Goal: Find specific page/section: Find specific page/section

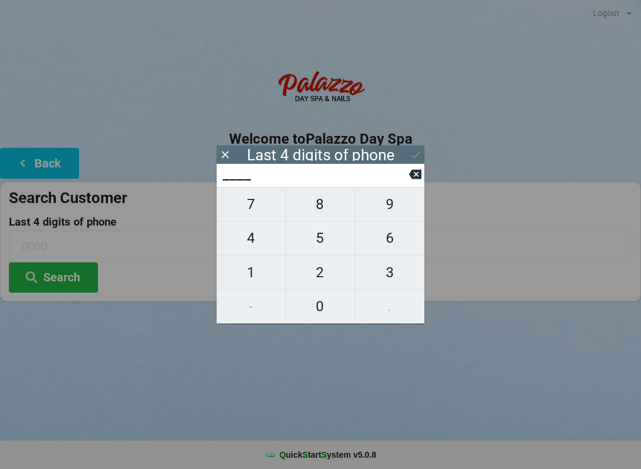
scroll to position [24, 2]
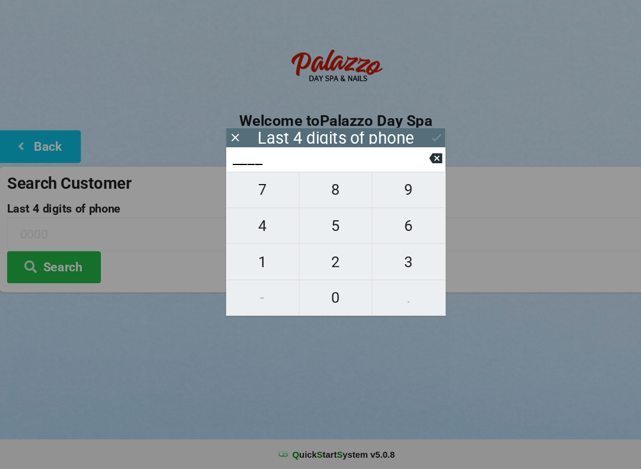
click at [385, 192] on span "9" at bounding box center [389, 204] width 69 height 25
type input "9___"
click at [309, 192] on span "8" at bounding box center [320, 204] width 69 height 25
type input "98__"
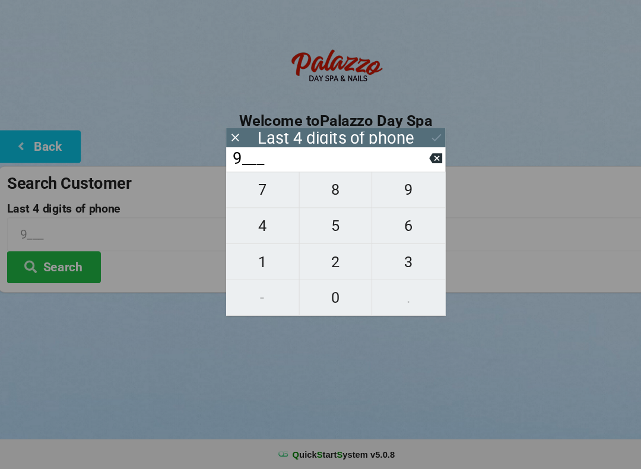
type input "98__"
click at [252, 192] on span "7" at bounding box center [251, 204] width 69 height 25
type input "987_"
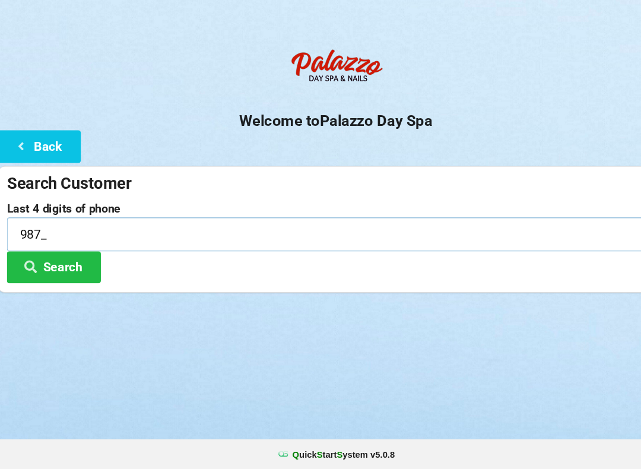
click at [39, 230] on input "987_" at bounding box center [320, 245] width 623 height 31
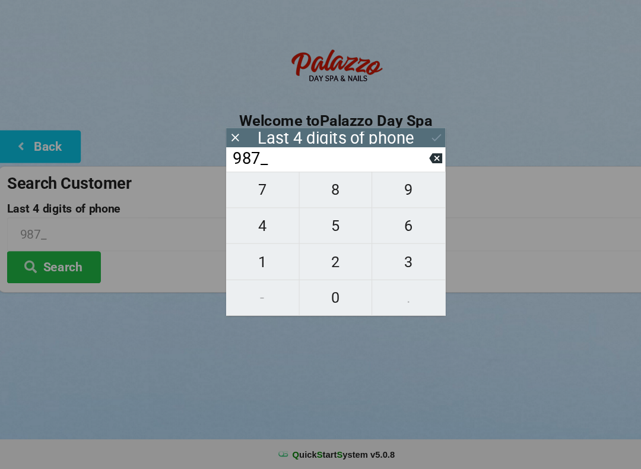
click at [327, 192] on span "8" at bounding box center [320, 204] width 69 height 25
type input "9878"
click at [413, 148] on icon at bounding box center [416, 154] width 12 height 12
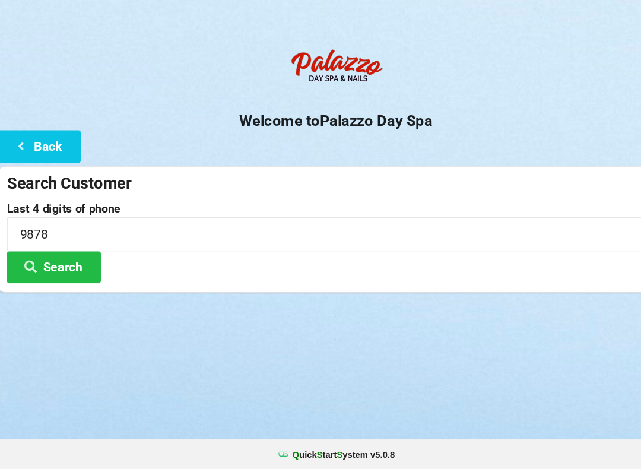
click at [75, 262] on button "Search" at bounding box center [53, 277] width 89 height 30
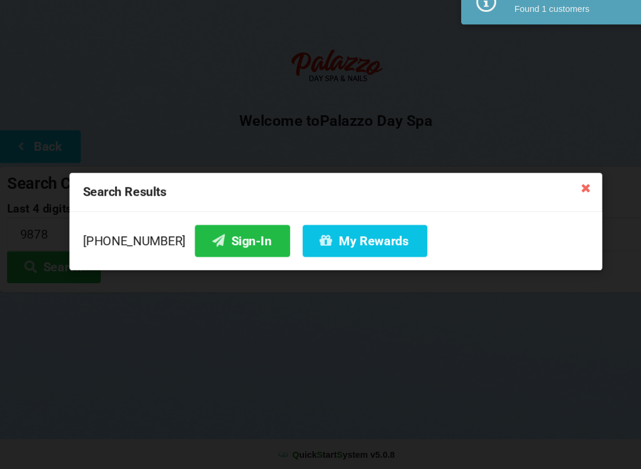
click at [220, 237] on button "Sign-In" at bounding box center [232, 252] width 90 height 30
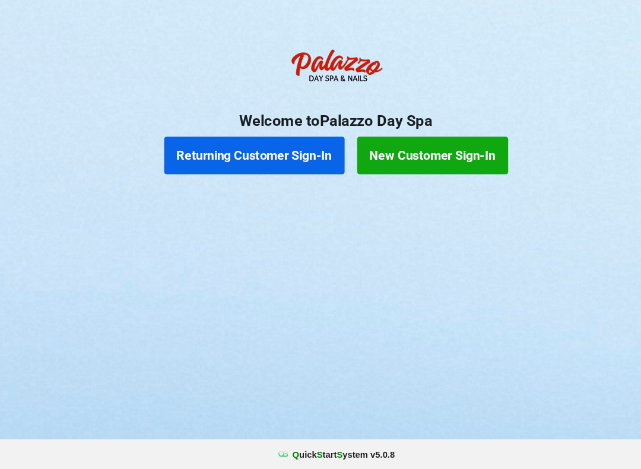
click at [242, 154] on button "Returning Customer Sign-In" at bounding box center [243, 172] width 171 height 36
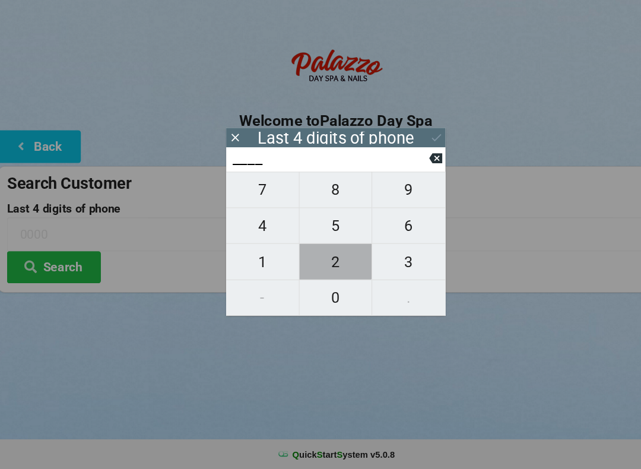
click at [315, 260] on span "2" at bounding box center [320, 272] width 69 height 25
type input "2___"
click at [322, 294] on span "0" at bounding box center [320, 306] width 69 height 25
type input "20__"
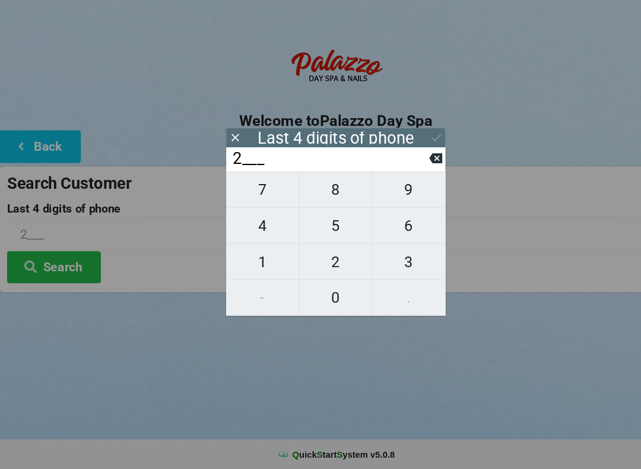
type input "20__"
click at [388, 260] on span "3" at bounding box center [389, 272] width 69 height 25
type input "203_"
click at [255, 226] on span "4" at bounding box center [251, 238] width 69 height 25
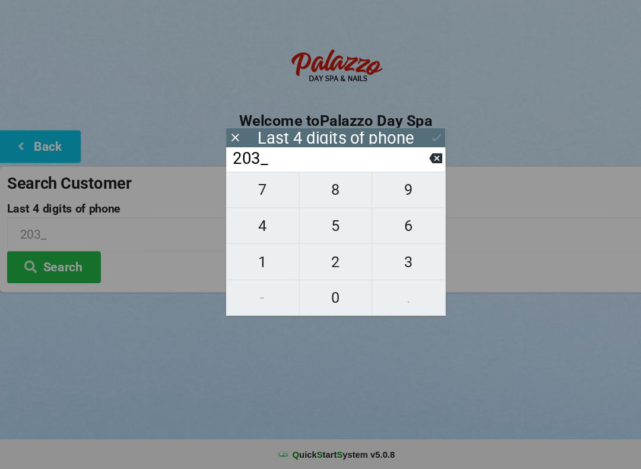
type input "2034"
click at [392, 255] on div "7 8 9 4 5 6 1 2 3 - 0 ." at bounding box center [321, 255] width 208 height 137
click at [317, 217] on div "7 8 9 4 5 6 1 2 3 - 0 ." at bounding box center [321, 255] width 208 height 137
click at [391, 240] on div "7 8 9 4 5 6 1 2 3 - 0 ." at bounding box center [321, 255] width 208 height 137
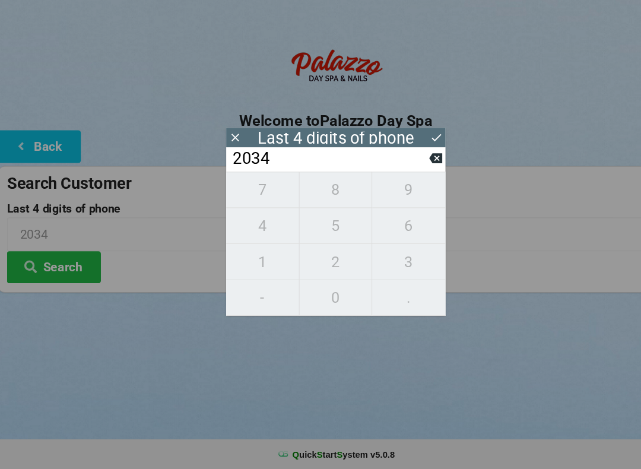
click at [419, 170] on icon at bounding box center [415, 174] width 12 height 9
click at [411, 170] on icon at bounding box center [415, 174] width 12 height 9
type input "20__"
click at [403, 165] on input "20__" at bounding box center [315, 174] width 188 height 19
click at [398, 165] on input "20__" at bounding box center [315, 174] width 188 height 19
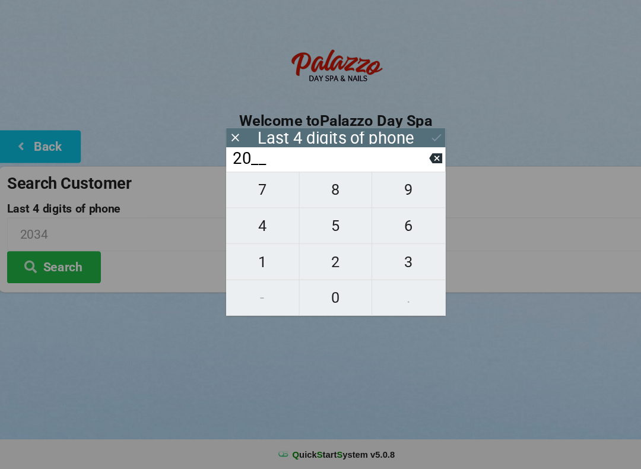
click at [404, 165] on input "20__" at bounding box center [315, 174] width 188 height 19
click at [401, 165] on input "20__" at bounding box center [315, 174] width 188 height 19
click at [403, 165] on input "20__" at bounding box center [315, 174] width 188 height 19
click at [401, 165] on input "20__" at bounding box center [315, 174] width 188 height 19
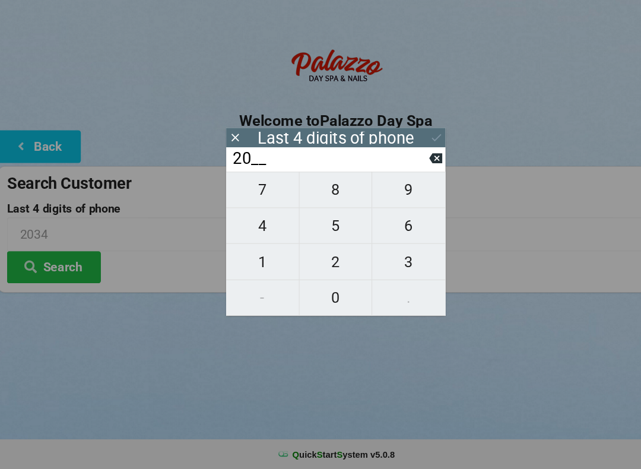
click at [400, 165] on input "20__" at bounding box center [315, 174] width 188 height 19
click at [397, 165] on input "20__" at bounding box center [315, 174] width 188 height 19
click at [388, 165] on input "20__" at bounding box center [315, 174] width 188 height 19
click at [404, 165] on input "20__" at bounding box center [315, 174] width 188 height 19
click at [383, 165] on input "20__" at bounding box center [315, 174] width 188 height 19
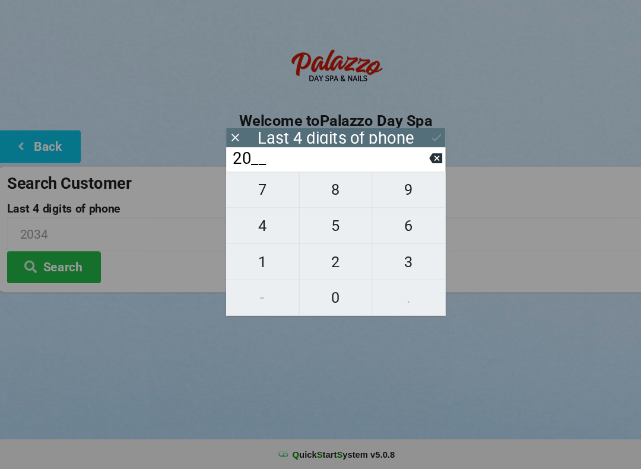
click at [229, 165] on input "20__" at bounding box center [315, 174] width 188 height 19
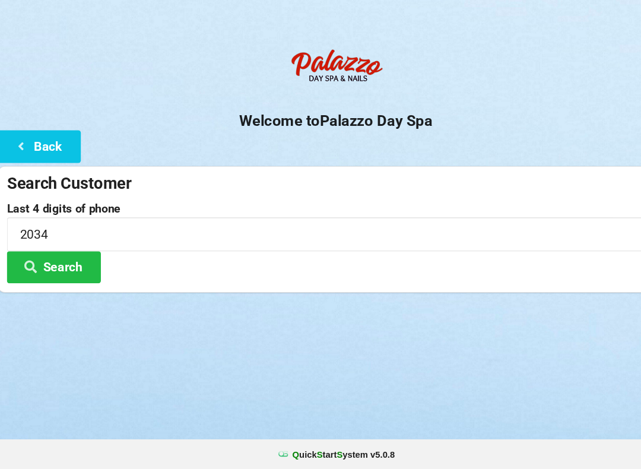
click at [61, 262] on button "Search" at bounding box center [53, 277] width 89 height 30
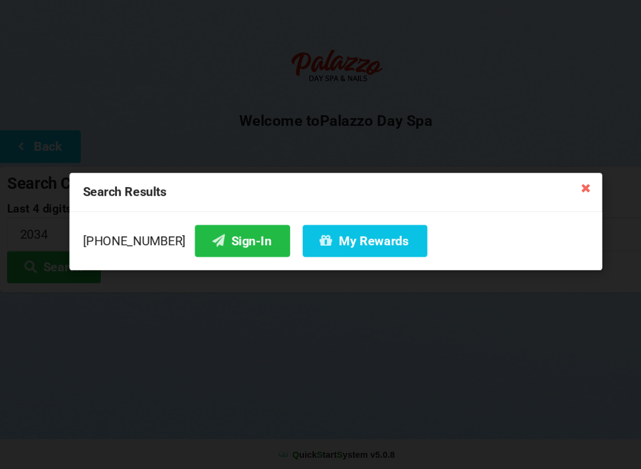
click at [205, 237] on button "Sign-In" at bounding box center [232, 252] width 90 height 30
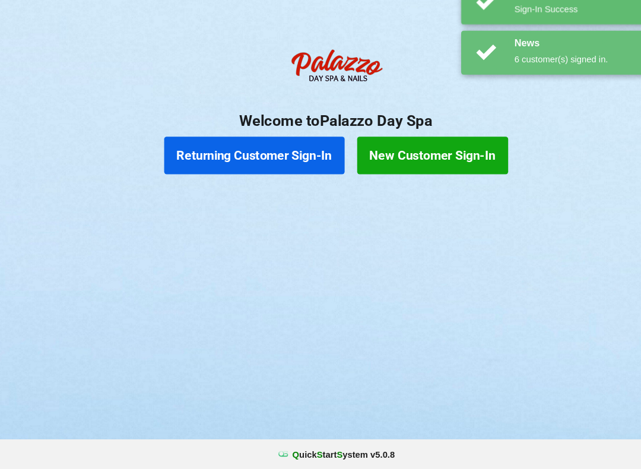
click at [199, 224] on div "Logout Logout Sign-In Welcome to Palazzo Day Spa Returning Customer Sign-In New…" at bounding box center [320, 234] width 641 height 469
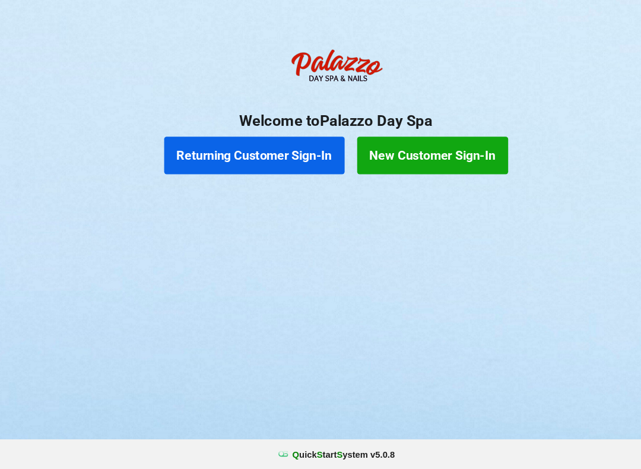
click at [268, 154] on button "Returning Customer Sign-In" at bounding box center [243, 172] width 171 height 36
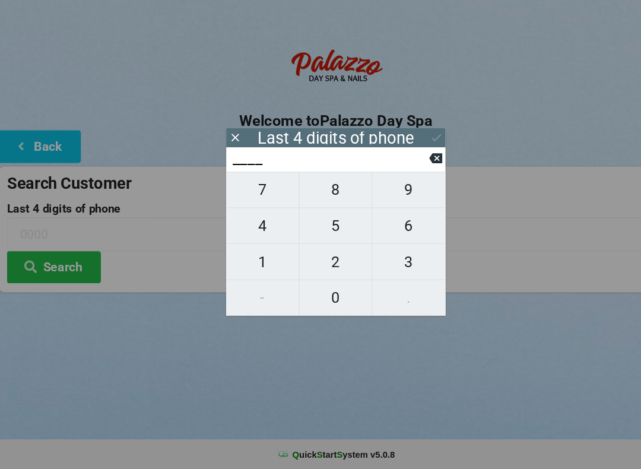
click at [390, 260] on span "3" at bounding box center [389, 272] width 69 height 25
type input "3___"
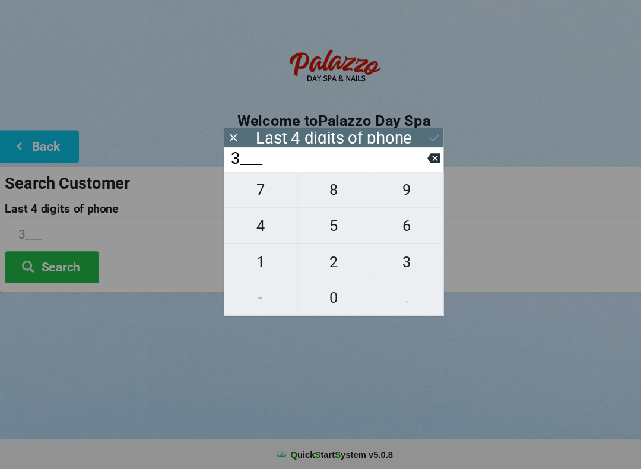
scroll to position [0, 0]
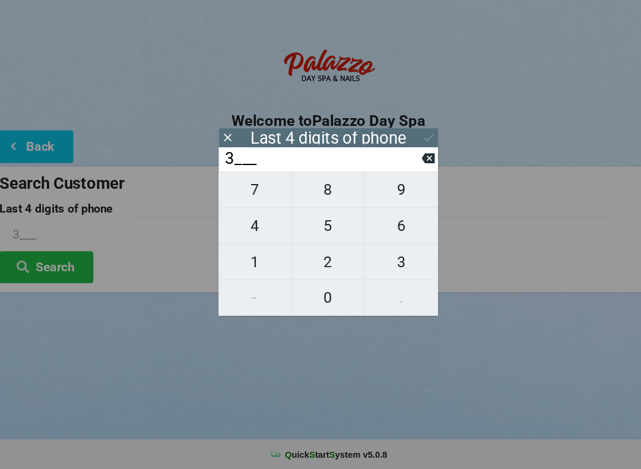
click at [303, 294] on span "0" at bounding box center [320, 306] width 69 height 25
type input "30__"
click at [385, 226] on span "6" at bounding box center [389, 238] width 69 height 25
type input "306_"
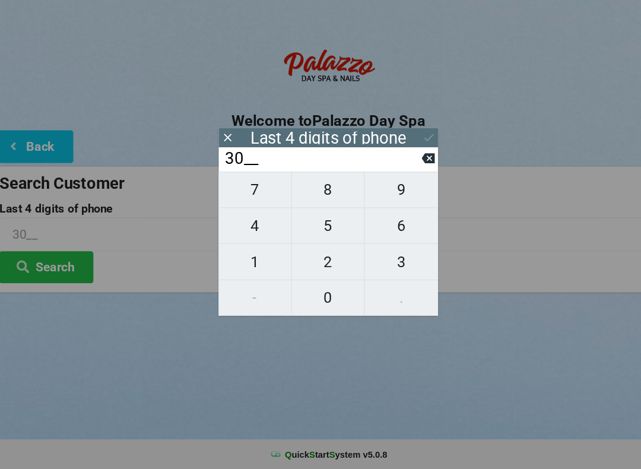
type input "306_"
click at [409, 166] on button at bounding box center [415, 174] width 12 height 16
type input "30__"
click at [396, 165] on input "30__" at bounding box center [315, 174] width 188 height 19
click at [392, 165] on input "30__" at bounding box center [315, 174] width 188 height 19
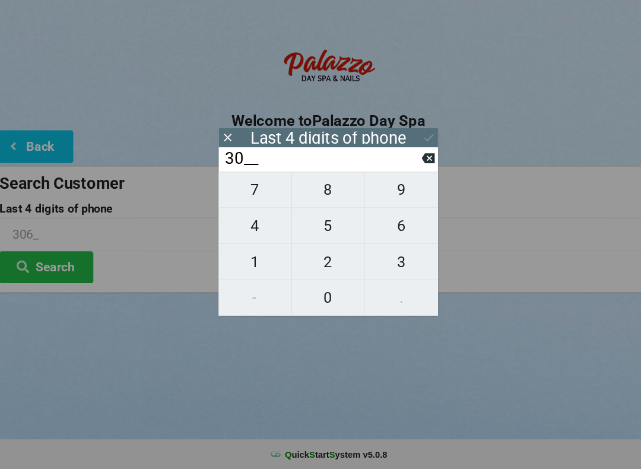
click at [38, 267] on button "Search" at bounding box center [53, 277] width 89 height 30
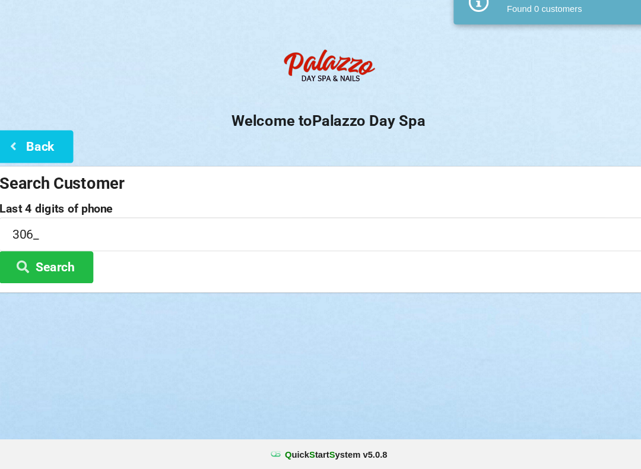
click at [47, 262] on button "Search" at bounding box center [53, 277] width 89 height 30
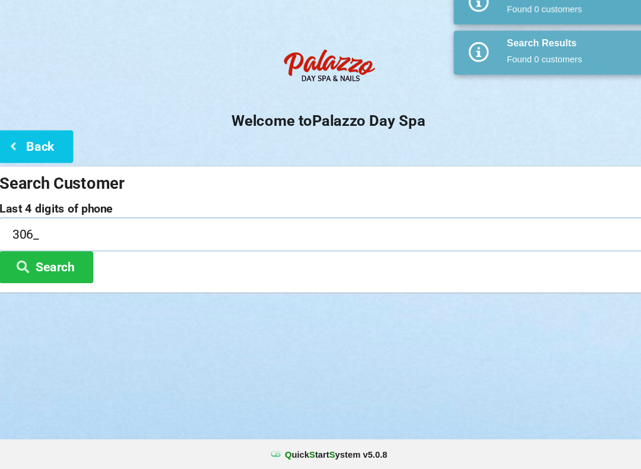
click at [20, 232] on input "306_" at bounding box center [320, 245] width 623 height 31
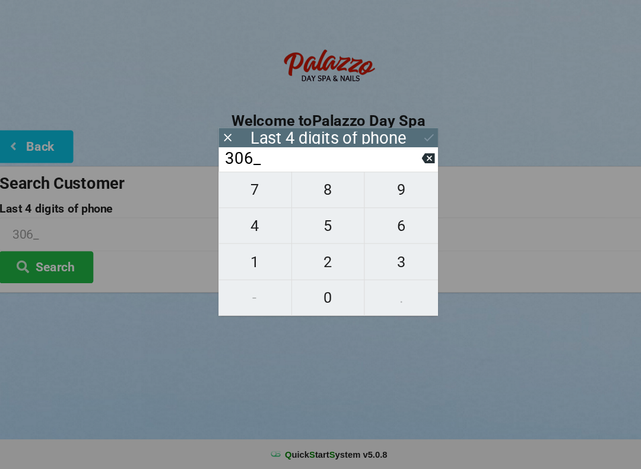
click at [409, 168] on icon at bounding box center [415, 174] width 12 height 12
type input "30__"
click at [398, 165] on input "30__" at bounding box center [315, 174] width 188 height 19
click at [395, 165] on input "30__" at bounding box center [315, 174] width 188 height 19
click at [396, 165] on input "30__" at bounding box center [315, 174] width 188 height 19
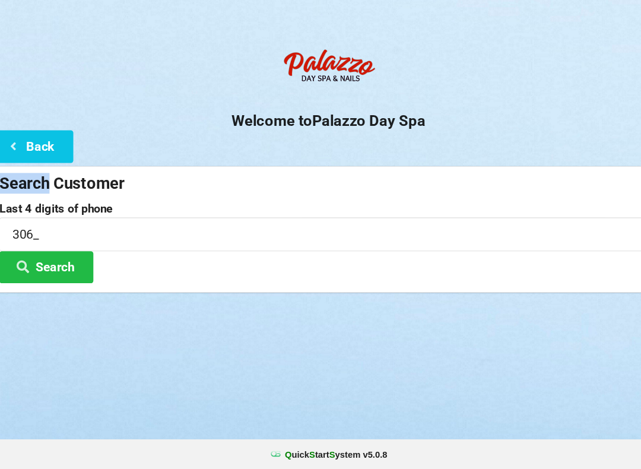
click at [53, 262] on button "Search" at bounding box center [53, 277] width 89 height 30
click at [20, 157] on icon at bounding box center [22, 162] width 14 height 10
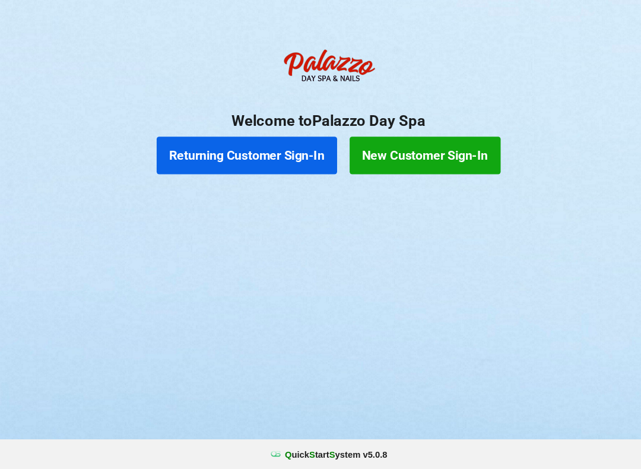
click at [240, 154] on button "Returning Customer Sign-In" at bounding box center [243, 172] width 171 height 36
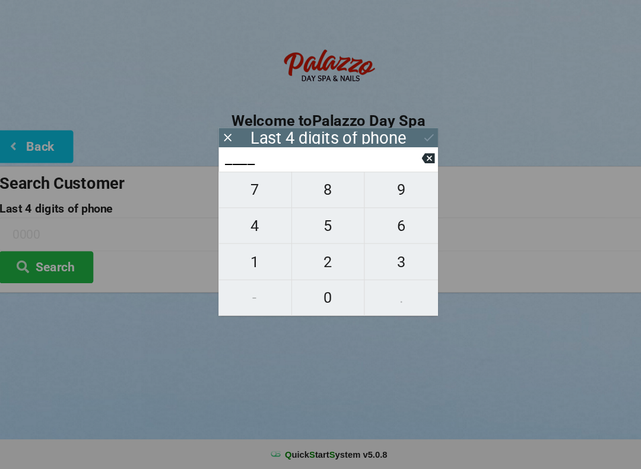
click at [383, 260] on span "3" at bounding box center [389, 272] width 69 height 25
type input "3___"
click at [243, 260] on span "1" at bounding box center [251, 272] width 69 height 25
type input "31__"
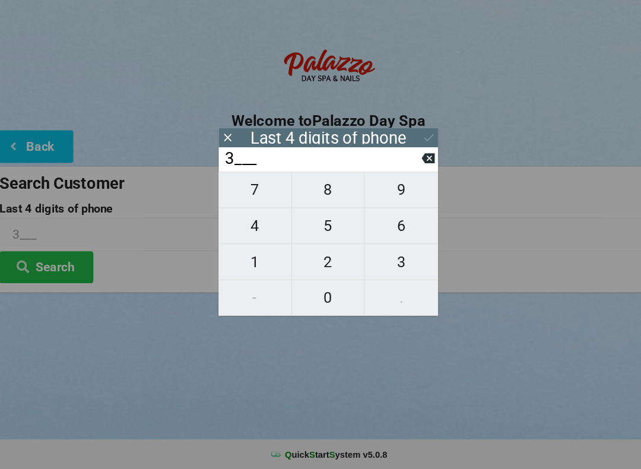
type input "31__"
click at [305, 294] on span "0" at bounding box center [320, 306] width 69 height 25
type input "310_"
click at [386, 226] on span "6" at bounding box center [389, 238] width 69 height 25
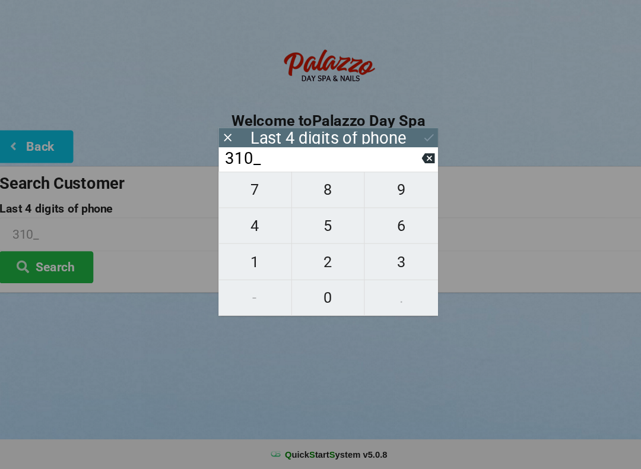
type input "3106"
click at [61, 262] on button "Search" at bounding box center [53, 277] width 89 height 30
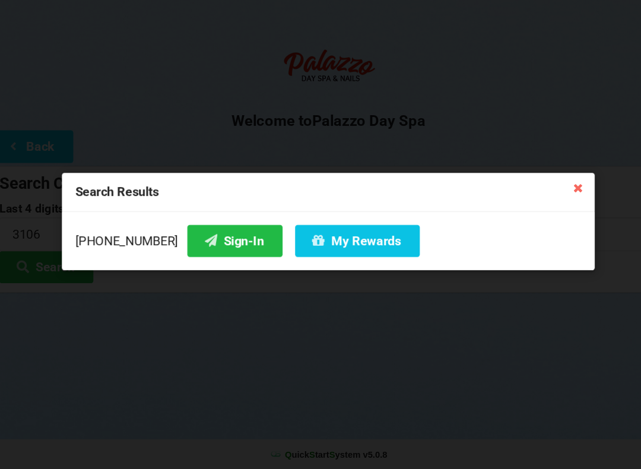
click at [308, 237] on button "My Rewards" at bounding box center [348, 252] width 118 height 30
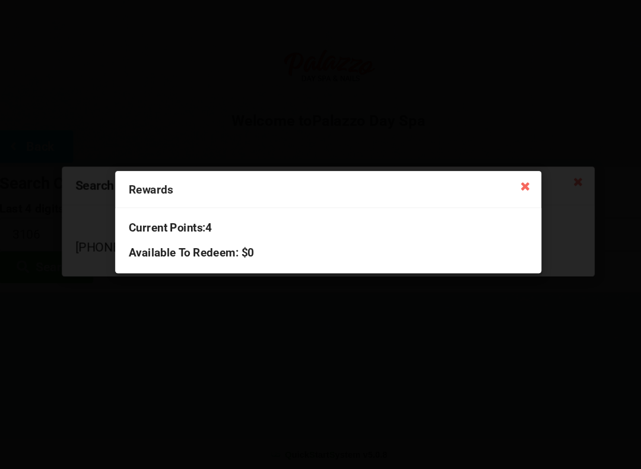
click at [506, 191] on icon at bounding box center [506, 200] width 19 height 19
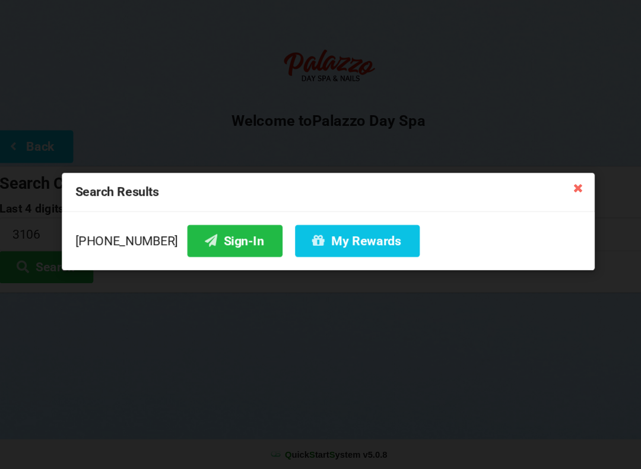
click at [548, 192] on icon at bounding box center [557, 201] width 19 height 19
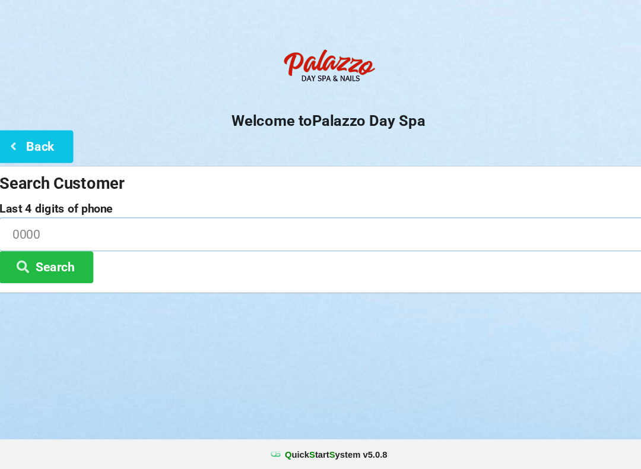
click at [73, 230] on input at bounding box center [320, 245] width 623 height 31
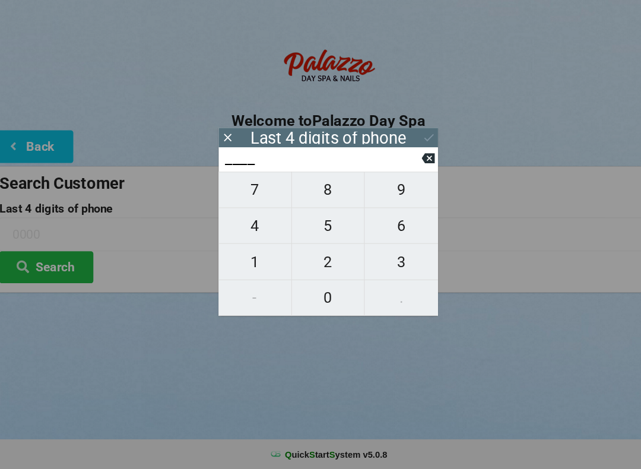
click at [302, 192] on span "8" at bounding box center [320, 204] width 69 height 25
type input "8___"
click at [248, 192] on span "7" at bounding box center [251, 204] width 69 height 25
type input "87__"
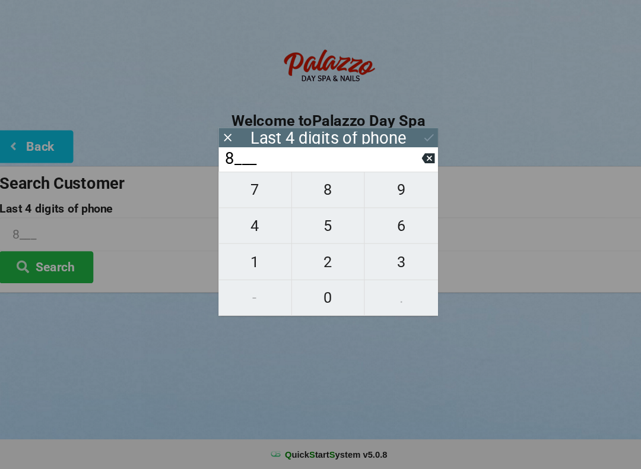
type input "87__"
click at [306, 294] on span "0" at bounding box center [320, 306] width 69 height 25
type input "870_"
click at [376, 192] on span "9" at bounding box center [389, 204] width 69 height 25
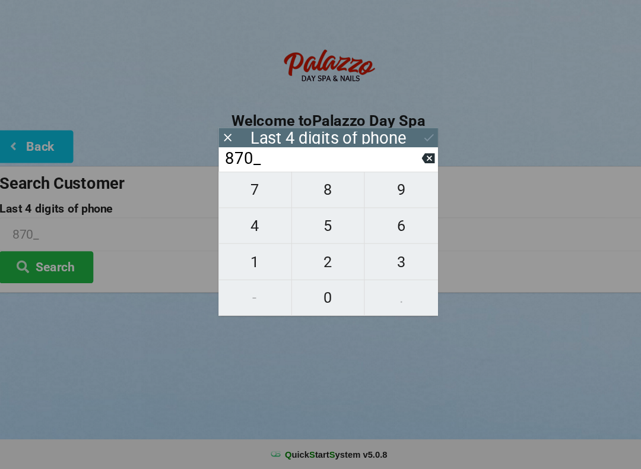
type input "8709"
click at [395, 165] on input "8709" at bounding box center [315, 174] width 188 height 19
click at [409, 168] on icon at bounding box center [415, 174] width 12 height 12
type input "870_"
click at [375, 260] on span "3" at bounding box center [389, 272] width 69 height 25
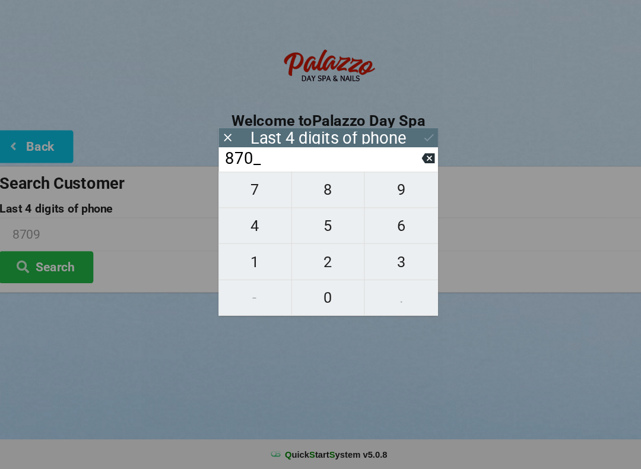
type input "8703"
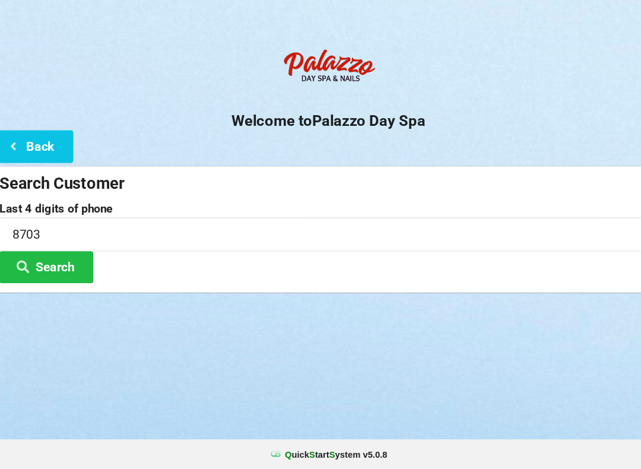
click at [55, 262] on button "Search" at bounding box center [53, 277] width 89 height 30
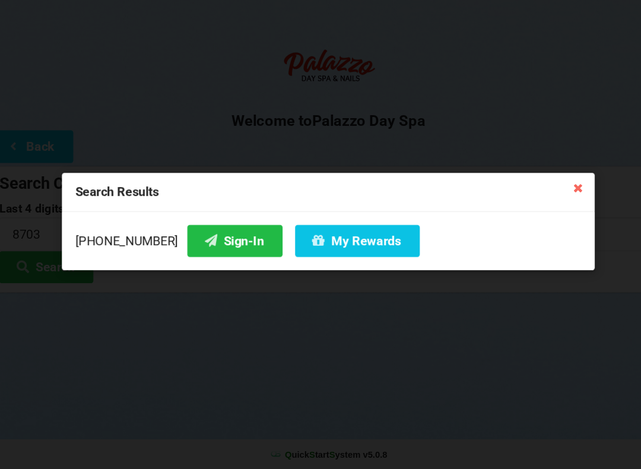
click at [214, 241] on button "Sign-In" at bounding box center [232, 252] width 90 height 30
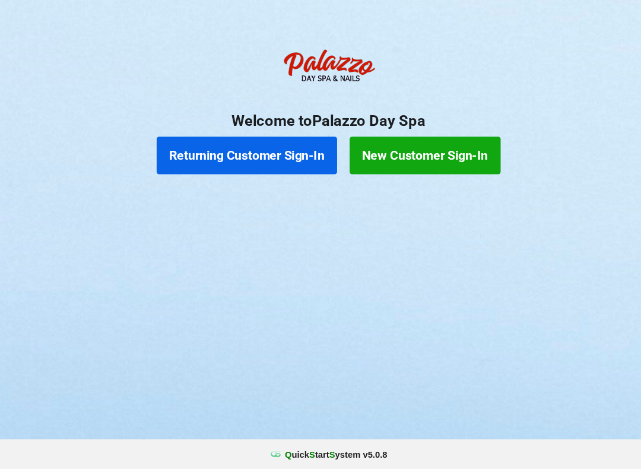
click at [276, 154] on button "Returning Customer Sign-In" at bounding box center [243, 172] width 171 height 36
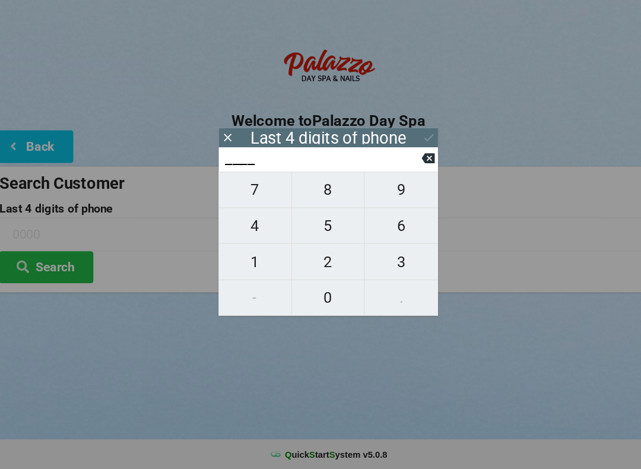
click at [250, 260] on span "1" at bounding box center [251, 272] width 69 height 25
type input "1___"
click at [322, 260] on span "2" at bounding box center [320, 272] width 69 height 25
type input "12__"
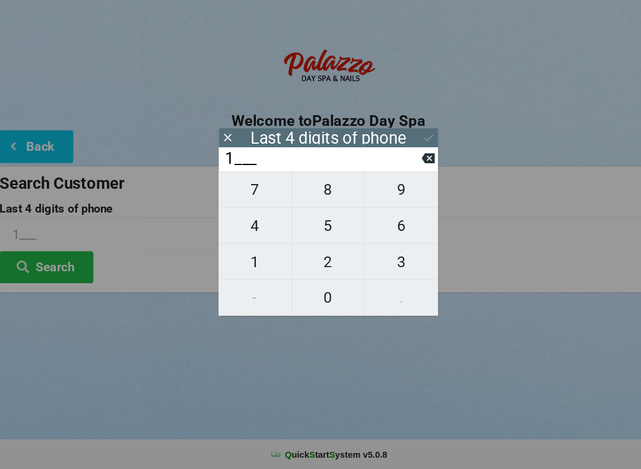
type input "12__"
click at [382, 226] on span "6" at bounding box center [389, 238] width 69 height 25
type input "126_"
click at [388, 260] on span "3" at bounding box center [389, 272] width 69 height 25
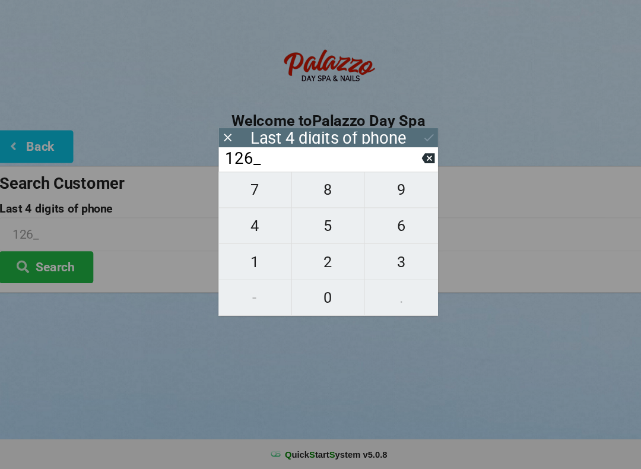
type input "1263"
click at [410, 148] on icon at bounding box center [416, 154] width 12 height 12
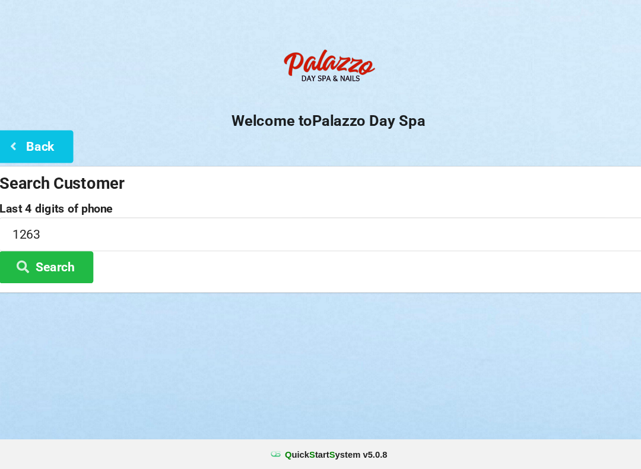
click at [80, 262] on button "Search" at bounding box center [53, 277] width 89 height 30
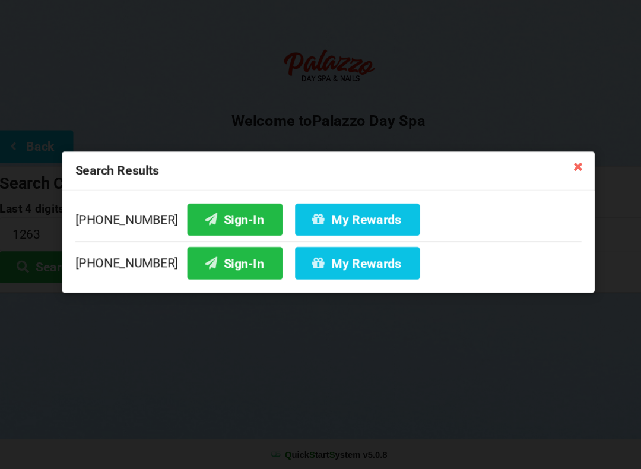
click at [306, 217] on button "My Rewards" at bounding box center [348, 232] width 118 height 30
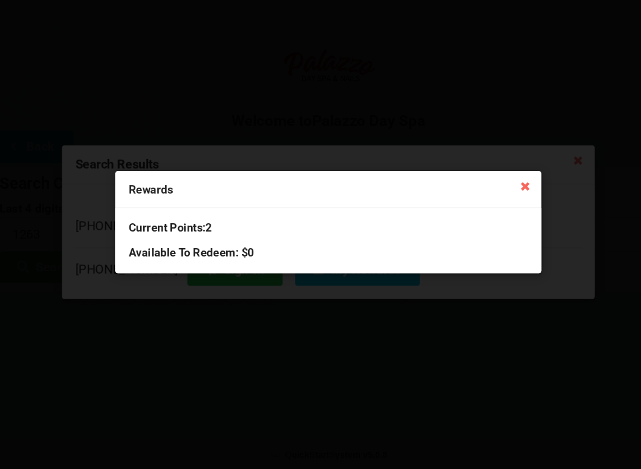
click at [498, 191] on icon at bounding box center [506, 200] width 19 height 19
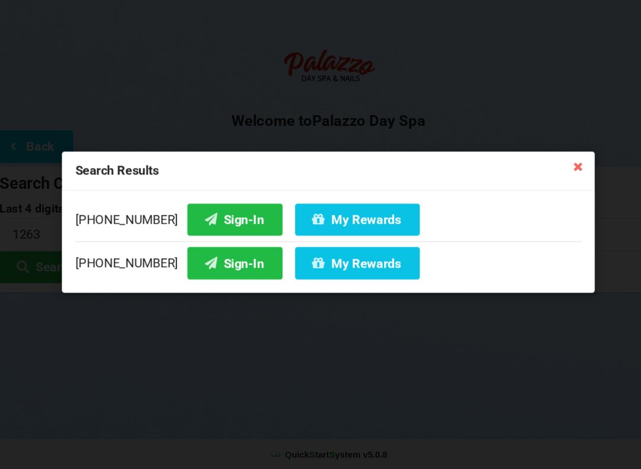
click at [221, 217] on button "Sign-In" at bounding box center [232, 232] width 90 height 30
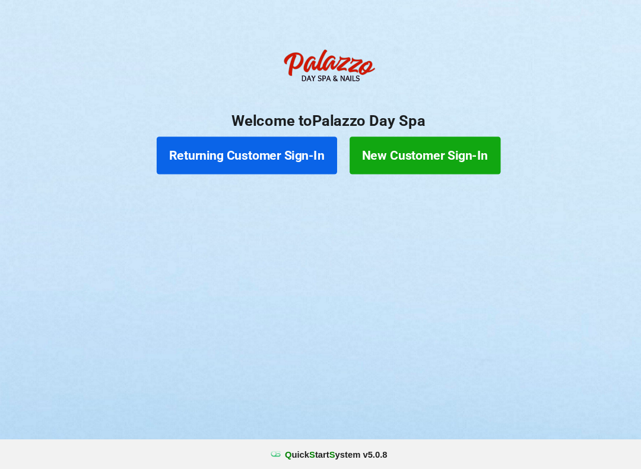
click at [248, 154] on button "Returning Customer Sign-In" at bounding box center [243, 172] width 171 height 36
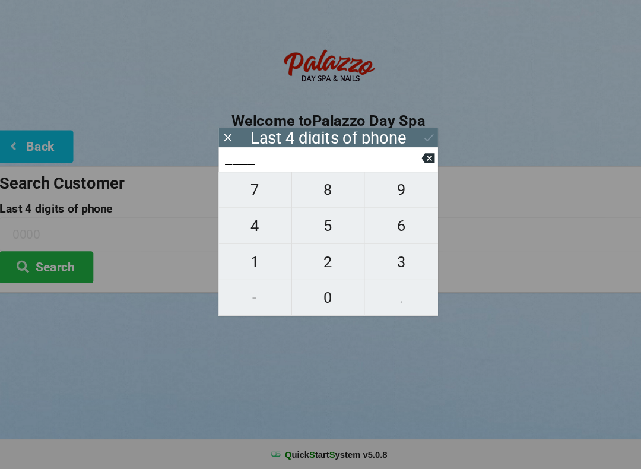
click at [311, 294] on span "0" at bounding box center [320, 306] width 69 height 25
type input "0___"
click at [319, 226] on span "5" at bounding box center [320, 238] width 69 height 25
type input "05__"
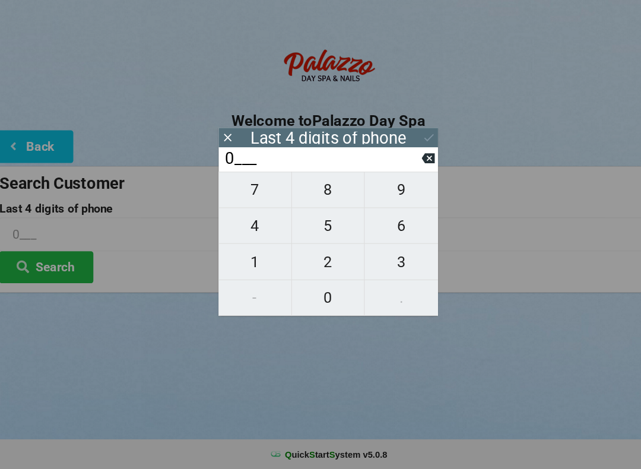
type input "05__"
click at [242, 260] on span "1" at bounding box center [251, 272] width 69 height 25
type input "051_"
click at [382, 192] on span "9" at bounding box center [389, 204] width 69 height 25
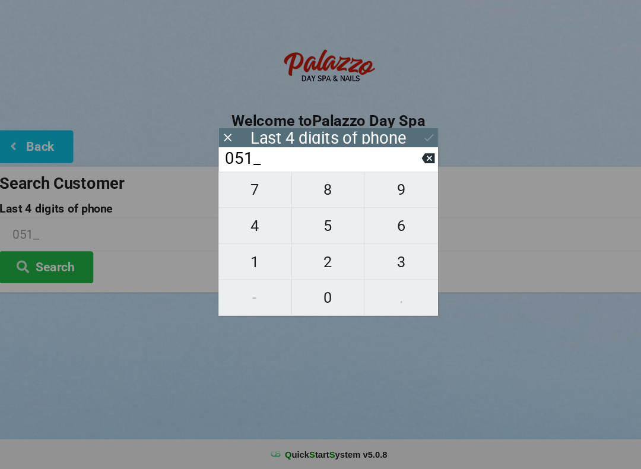
type input "0519"
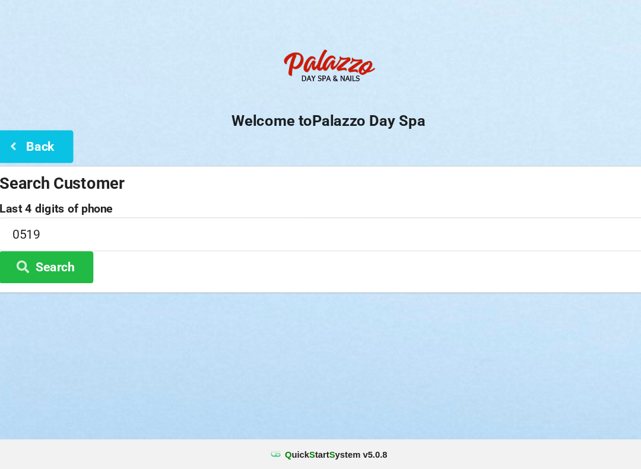
click at [170, 338] on div "Logout Logout Sign-In Welcome to Palazzo Day Spa Back Search Customer Last 4 di…" at bounding box center [320, 234] width 641 height 469
click at [64, 262] on button "Search" at bounding box center [53, 277] width 89 height 30
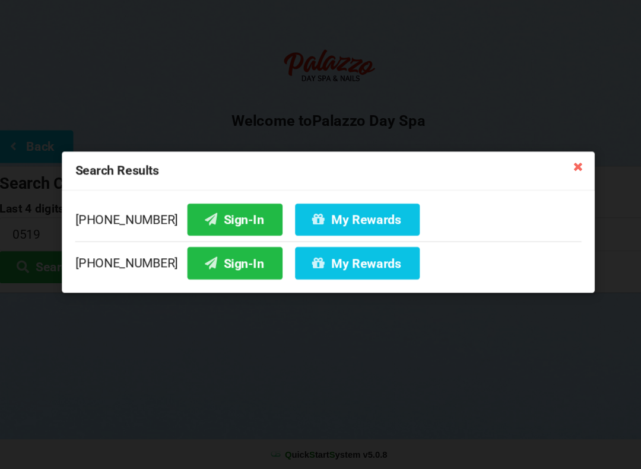
click at [209, 217] on button "Sign-In" at bounding box center [232, 232] width 90 height 30
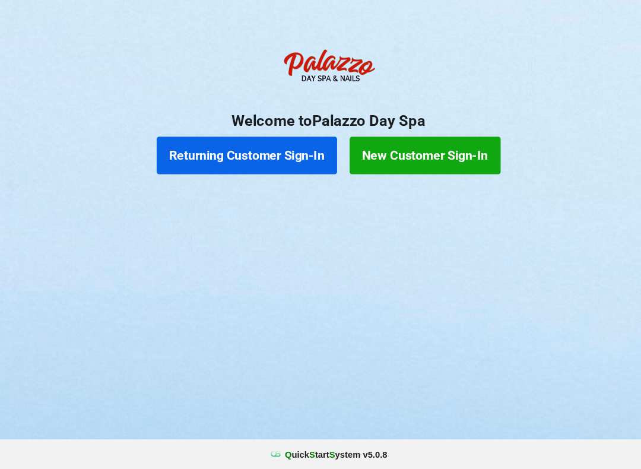
click at [232, 154] on button "Returning Customer Sign-In" at bounding box center [243, 172] width 171 height 36
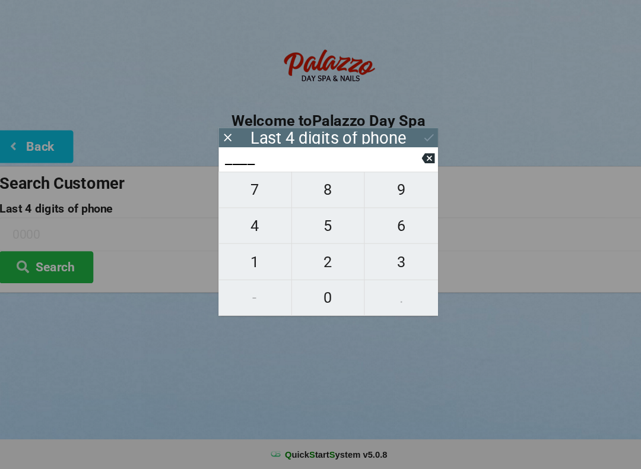
click at [313, 192] on span "8" at bounding box center [320, 204] width 69 height 25
type input "8___"
click at [237, 226] on span "4" at bounding box center [251, 238] width 69 height 25
type input "84__"
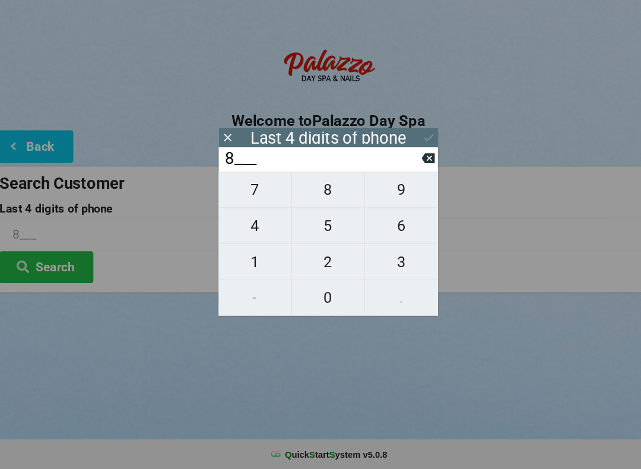
type input "84__"
click at [312, 226] on span "5" at bounding box center [320, 238] width 69 height 25
type input "845_"
click at [387, 226] on span "6" at bounding box center [389, 238] width 69 height 25
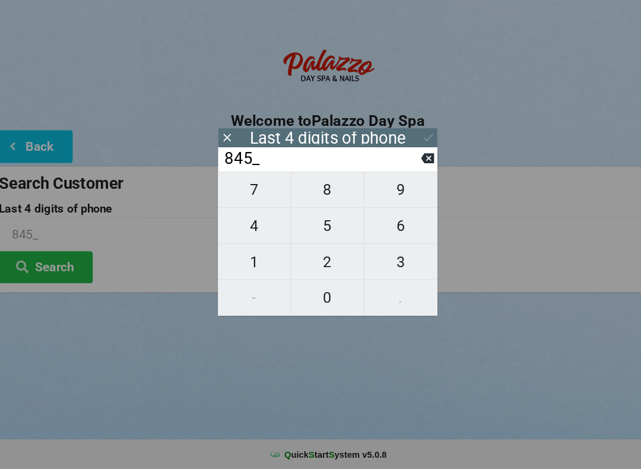
type input "8456"
click at [410, 148] on icon at bounding box center [416, 154] width 12 height 12
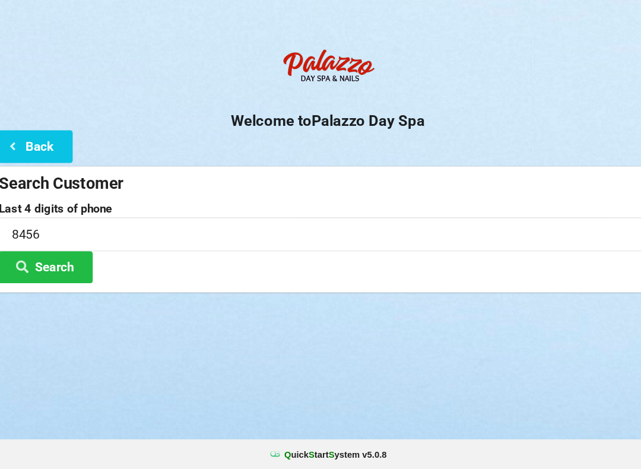
click at [53, 262] on button "Search" at bounding box center [53, 277] width 89 height 30
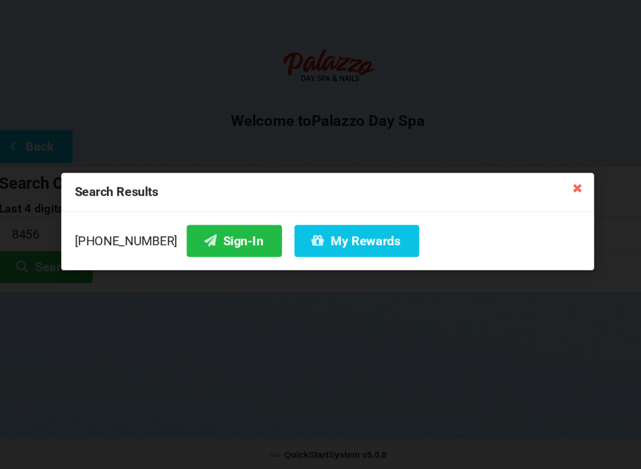
click at [204, 237] on button "Sign-In" at bounding box center [232, 252] width 90 height 30
